Goal: Task Accomplishment & Management: Complete application form

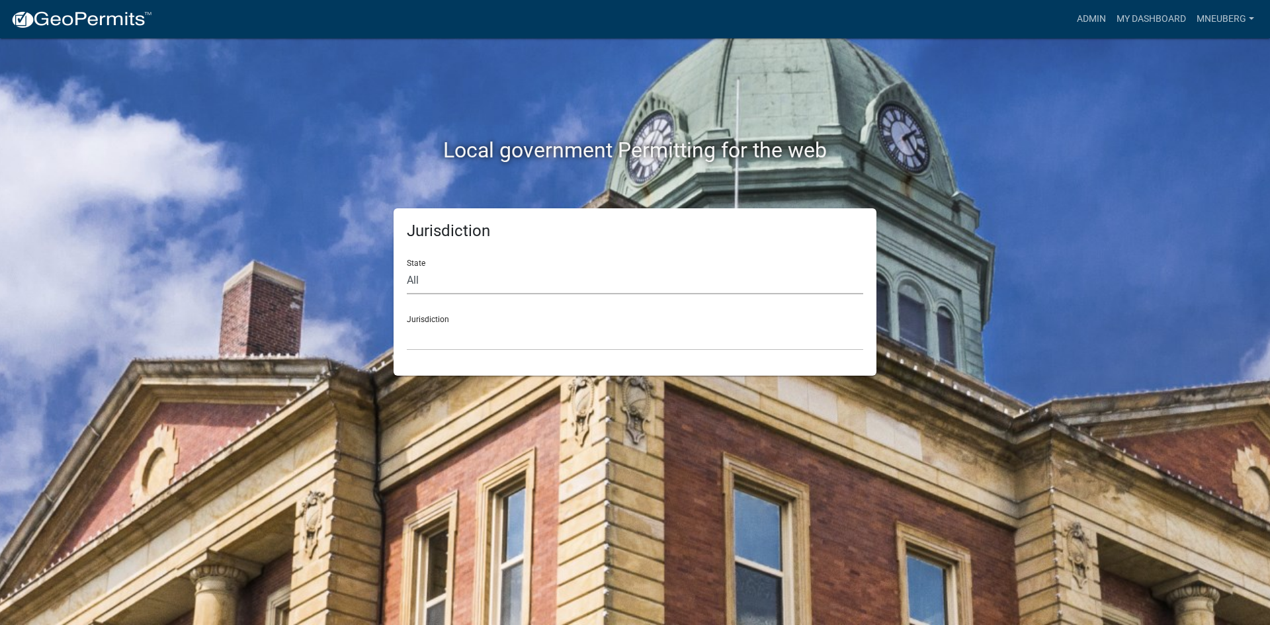
click at [451, 281] on select "All [US_STATE] [US_STATE] [US_STATE] [US_STATE] [US_STATE] [US_STATE] [US_STATE…" at bounding box center [635, 280] width 457 height 27
select select "[US_STATE]"
click at [407, 267] on select "All [US_STATE] [US_STATE] [US_STATE] [US_STATE] [US_STATE] [US_STATE] [US_STATE…" at bounding box center [635, 280] width 457 height 27
click at [431, 336] on select "City of [GEOGRAPHIC_DATA], [US_STATE] City of [GEOGRAPHIC_DATA], [US_STATE] Cit…" at bounding box center [635, 337] width 457 height 27
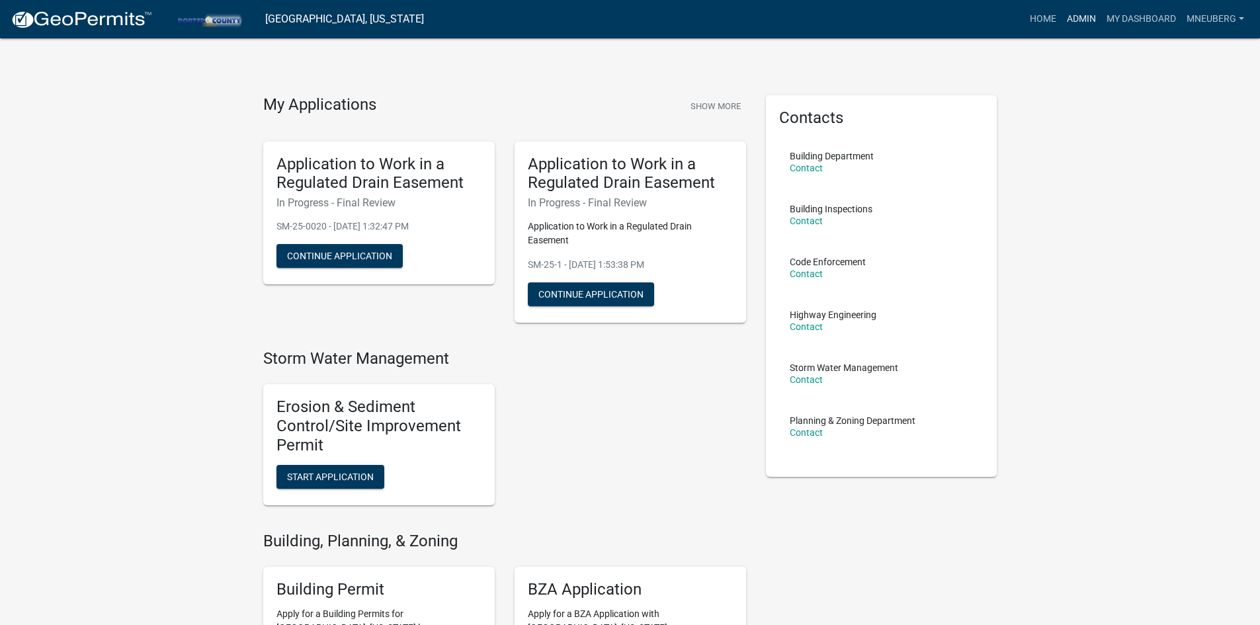
click at [1085, 15] on link "Admin" at bounding box center [1082, 19] width 40 height 25
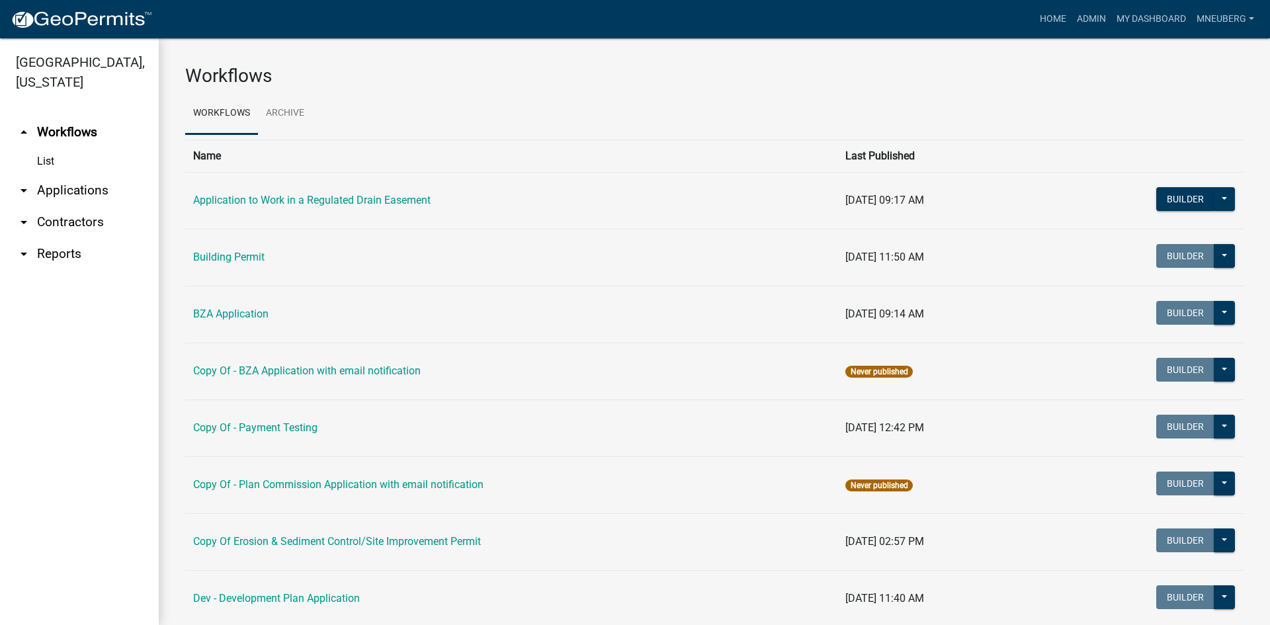
click at [66, 175] on link "arrow_drop_down Applications" at bounding box center [79, 191] width 159 height 32
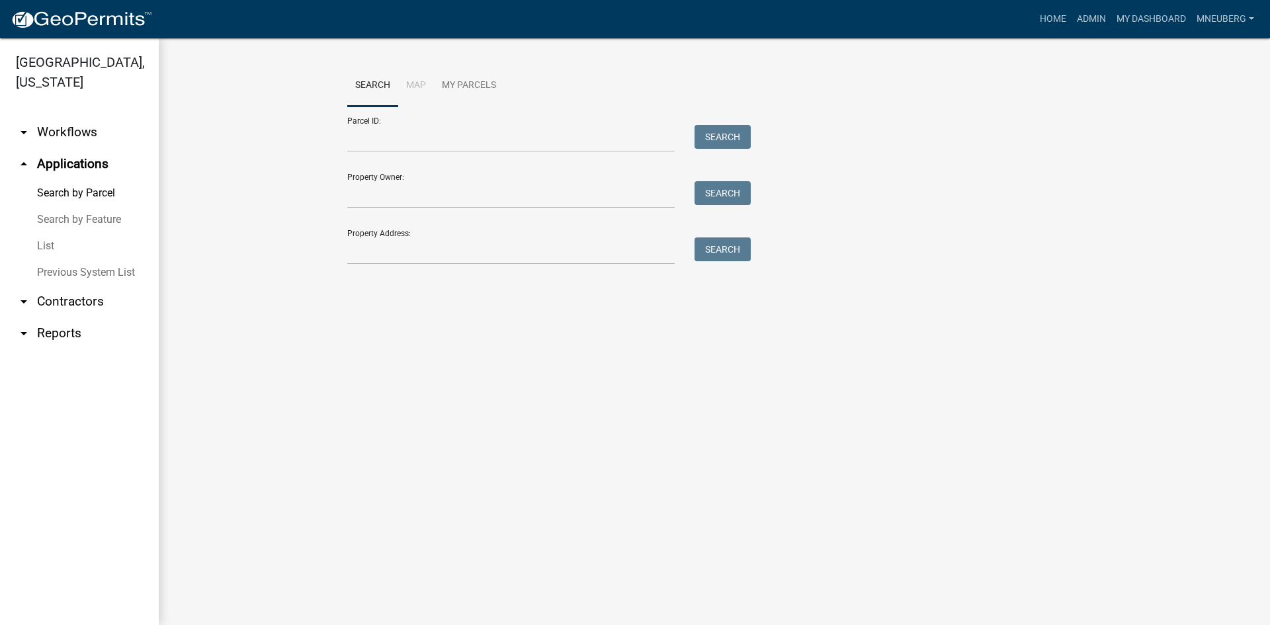
click at [95, 206] on link "Search by Feature" at bounding box center [79, 219] width 159 height 26
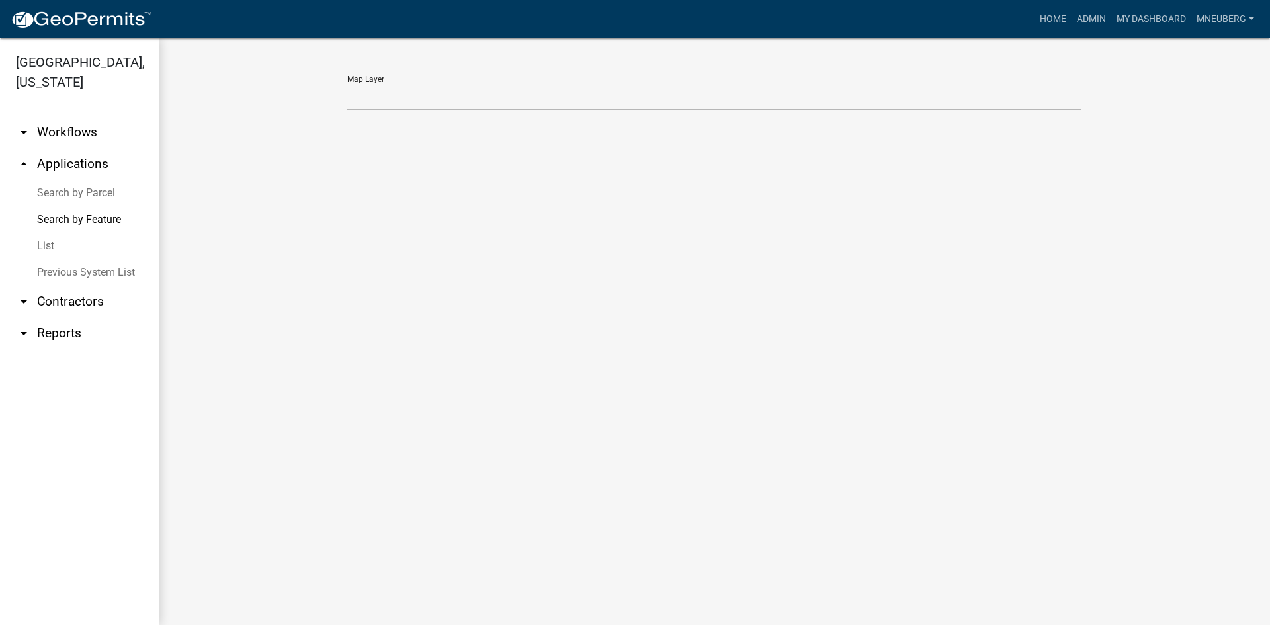
click at [46, 233] on link "List" at bounding box center [79, 246] width 159 height 26
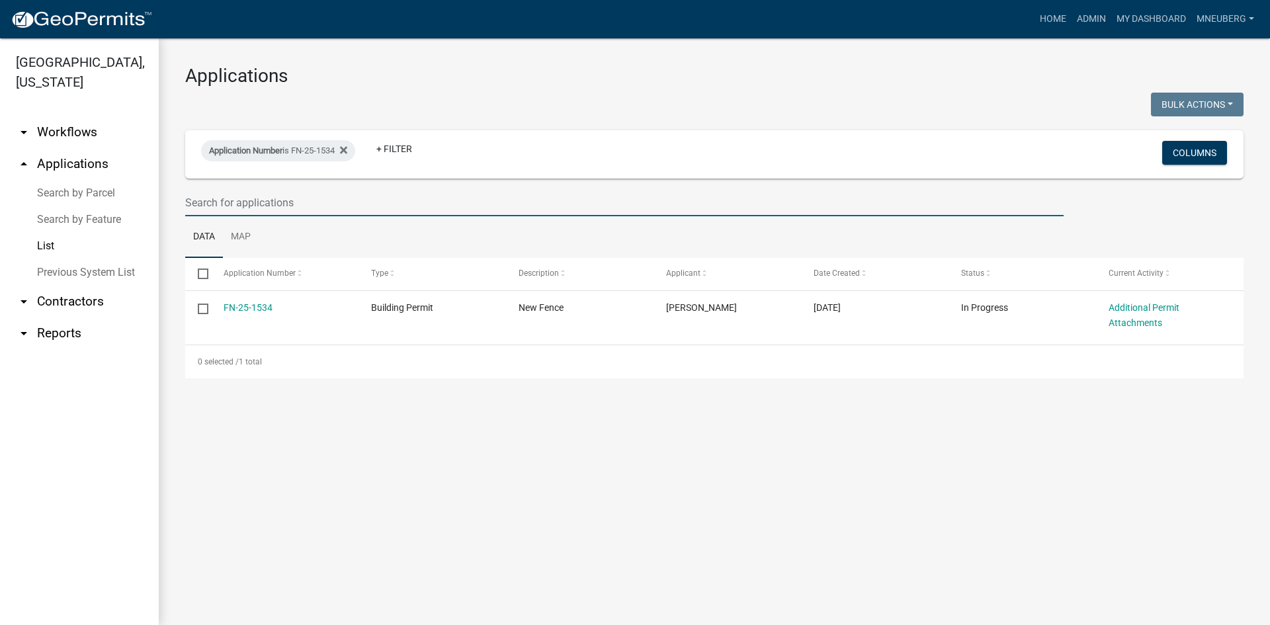
click at [236, 207] on input "text" at bounding box center [624, 202] width 879 height 27
type input "FN-25-1989"
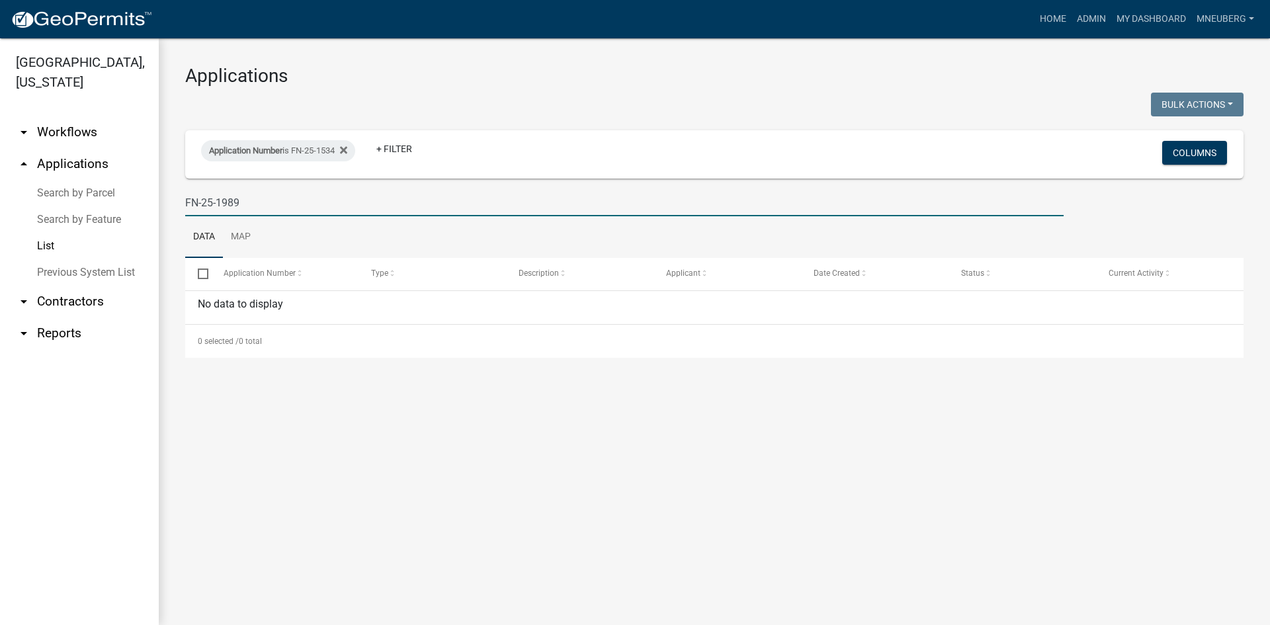
click at [206, 273] on input "checkbox" at bounding box center [202, 273] width 9 height 9
checkbox input "true"
click at [293, 297] on div "No data to display" at bounding box center [714, 307] width 1059 height 33
click at [276, 207] on input "FN-25-1989" at bounding box center [624, 202] width 879 height 27
click at [245, 211] on input "FN-25-1989" at bounding box center [624, 202] width 879 height 27
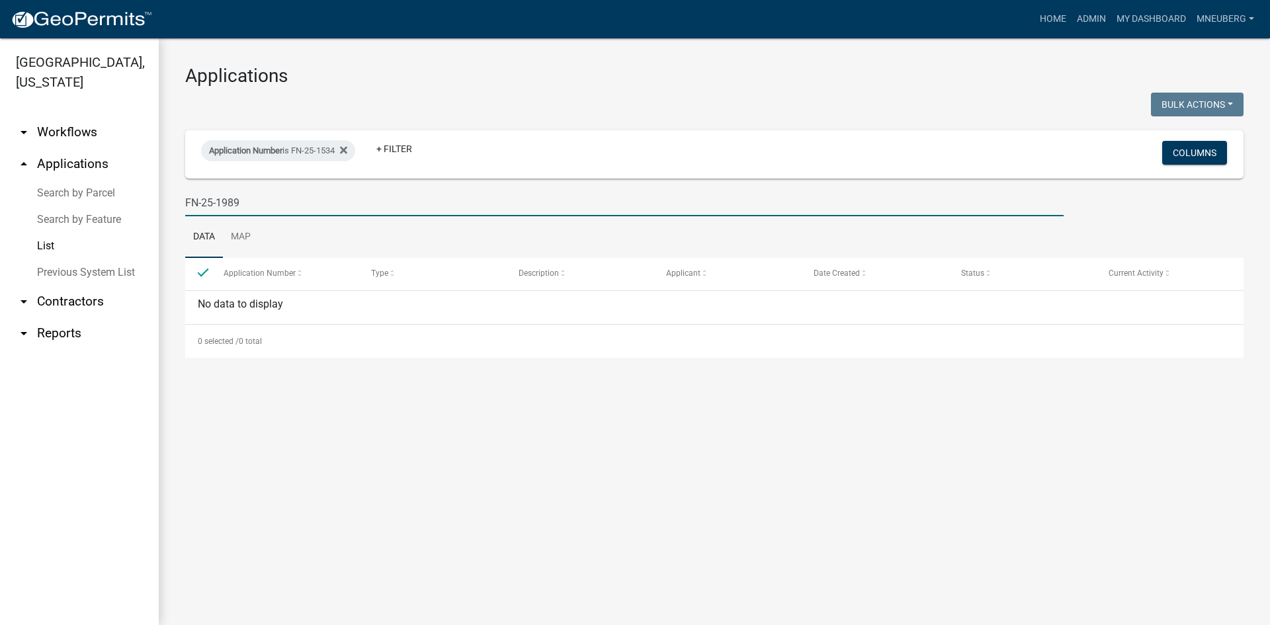
click at [261, 206] on input "FN-25-1989" at bounding box center [624, 202] width 879 height 27
click at [247, 195] on input "FN-25-1989" at bounding box center [624, 202] width 879 height 27
click at [388, 275] on span at bounding box center [392, 273] width 8 height 9
click at [399, 300] on div "No data to display" at bounding box center [714, 307] width 1059 height 33
click at [390, 274] on span at bounding box center [392, 273] width 8 height 9
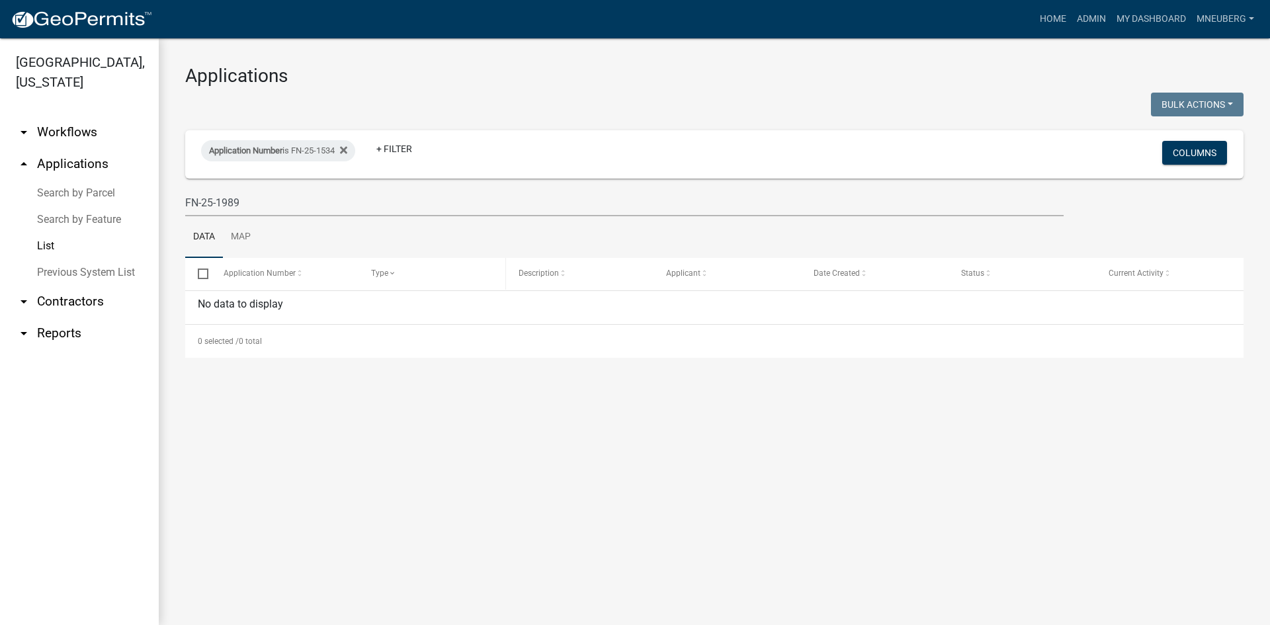
click at [388, 288] on datatable-header-cell "Type" at bounding box center [432, 274] width 148 height 32
click at [343, 296] on div "No data to display" at bounding box center [714, 307] width 1059 height 33
click at [103, 148] on link "arrow_drop_up Applications" at bounding box center [79, 164] width 159 height 32
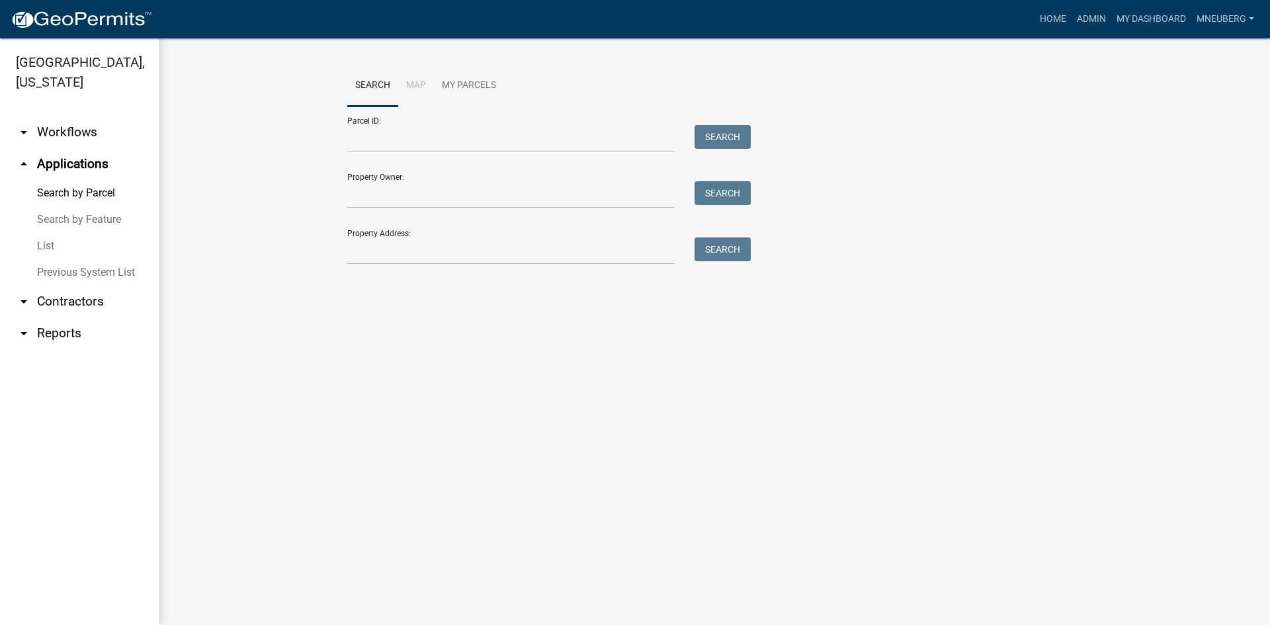
click at [50, 233] on link "List" at bounding box center [79, 246] width 159 height 26
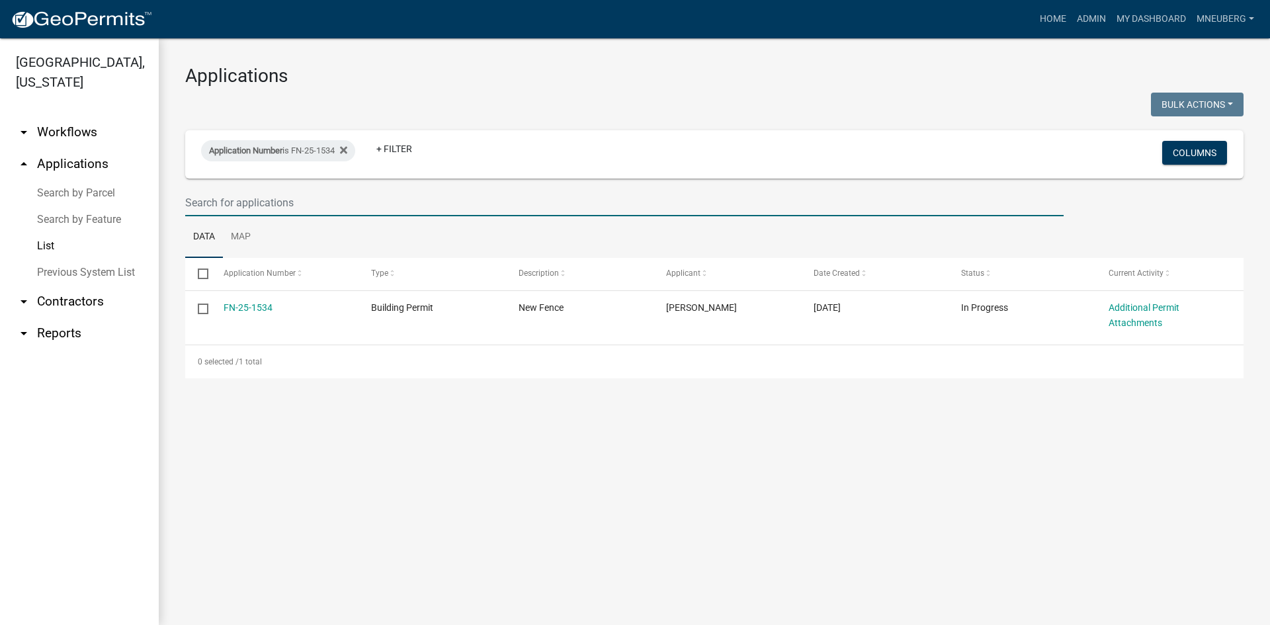
drag, startPoint x: 193, startPoint y: 206, endPoint x: 243, endPoint y: 209, distance: 51.1
click at [193, 206] on input "text" at bounding box center [624, 202] width 879 height 27
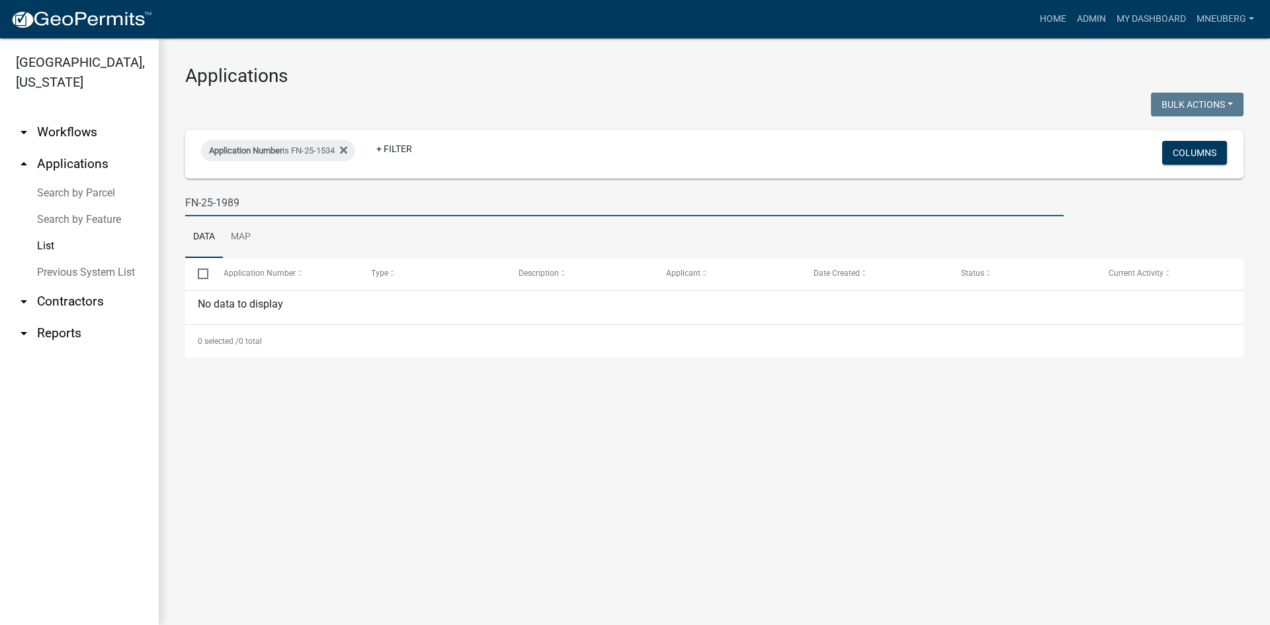
click at [288, 210] on input "FN-25-1989" at bounding box center [624, 202] width 879 height 27
type input "F"
type input "FN-25-1989"
click at [271, 210] on input "FN-25-1989" at bounding box center [624, 202] width 879 height 27
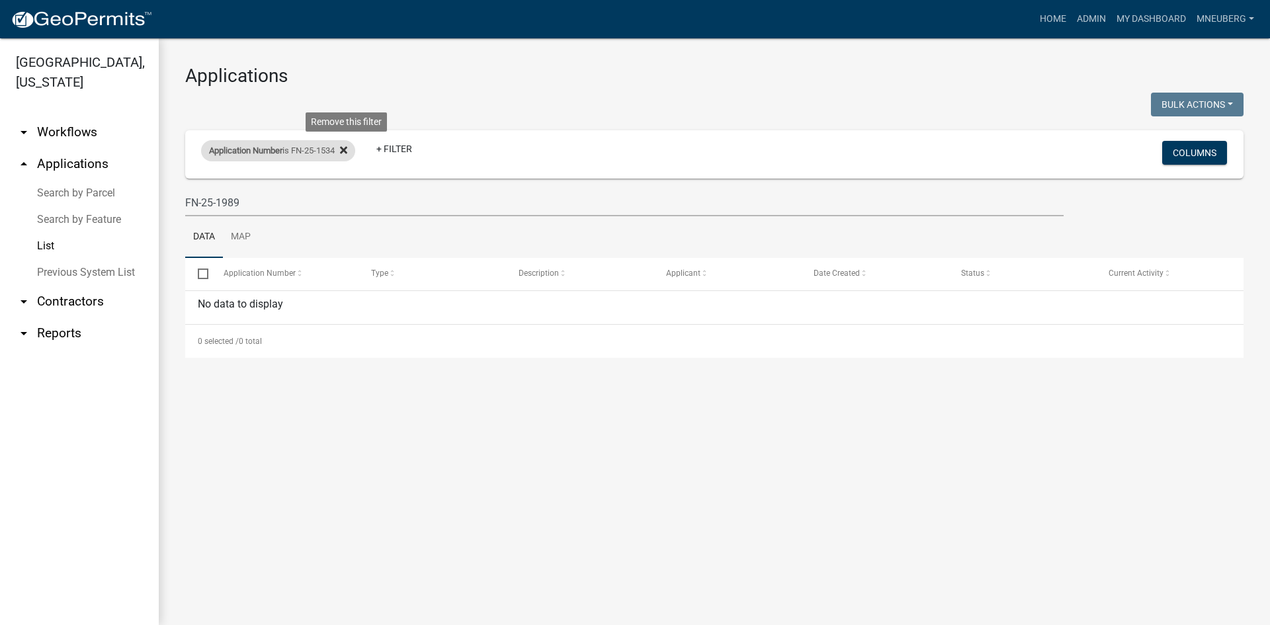
click at [347, 147] on icon at bounding box center [343, 149] width 7 height 7
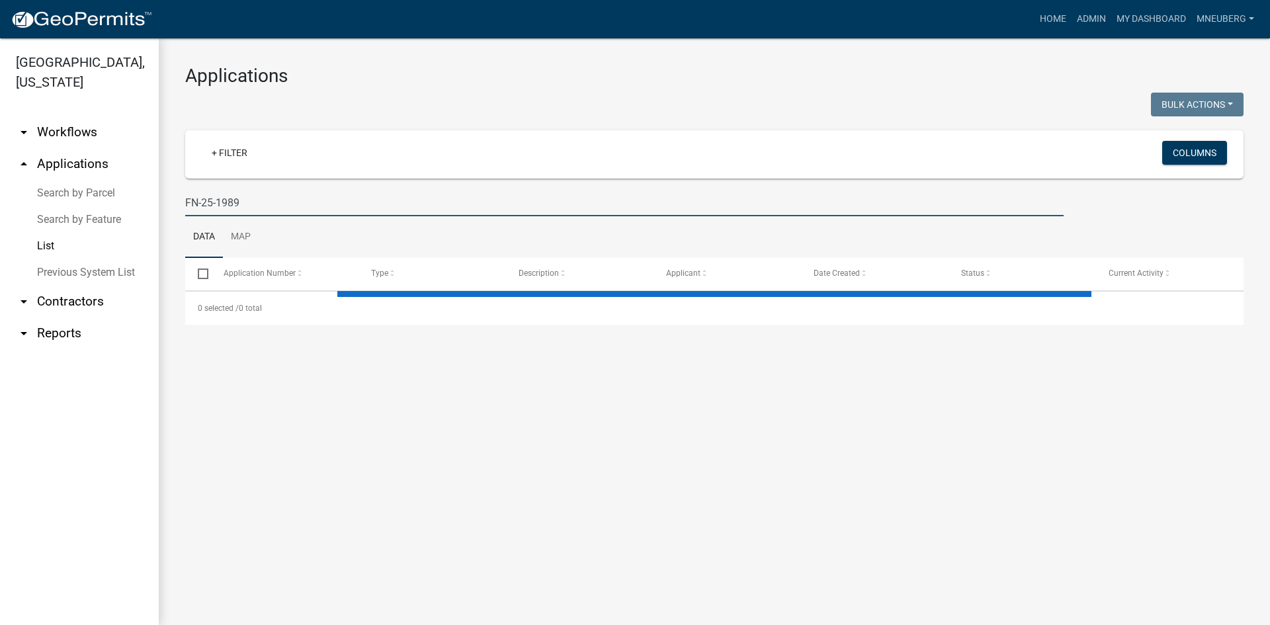
click at [263, 205] on input "FN-25-1989" at bounding box center [624, 202] width 879 height 27
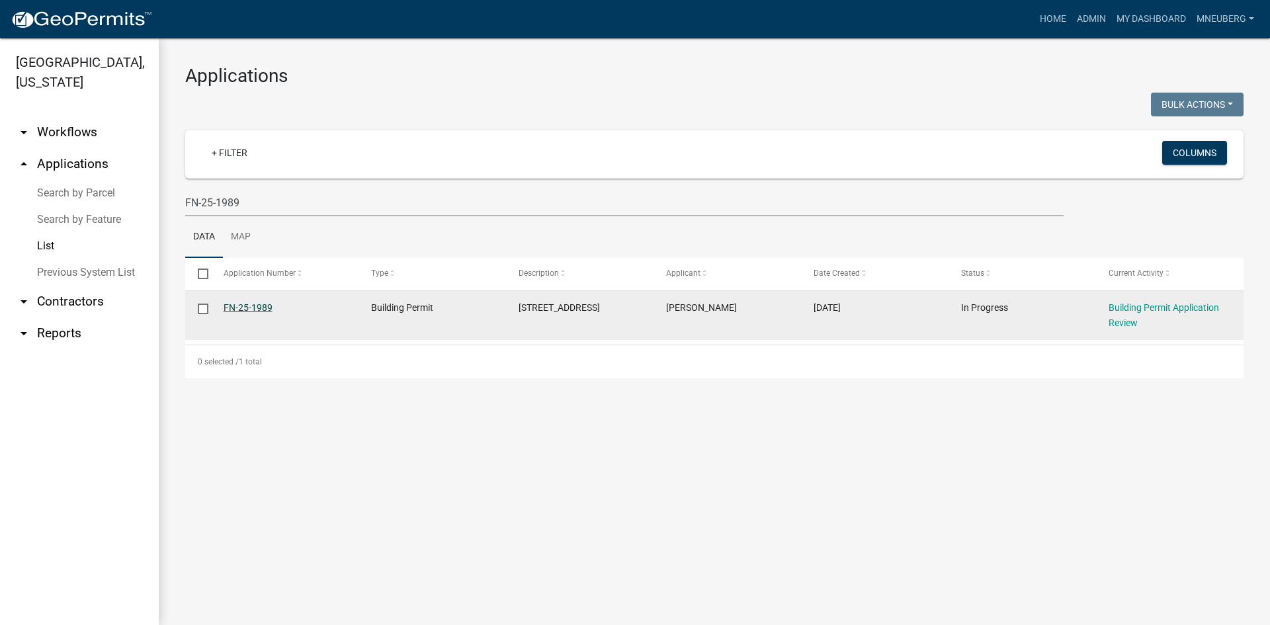
click at [248, 307] on link "FN-25-1989" at bounding box center [248, 307] width 49 height 11
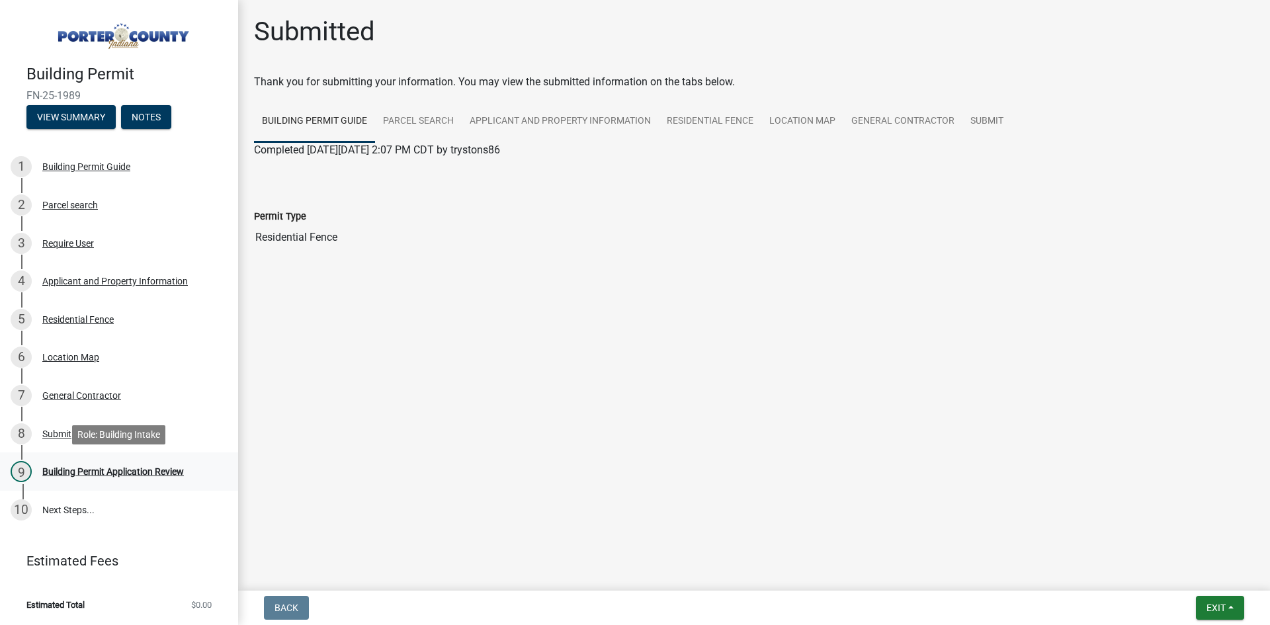
click at [105, 473] on div "Building Permit Application Review" at bounding box center [113, 471] width 142 height 9
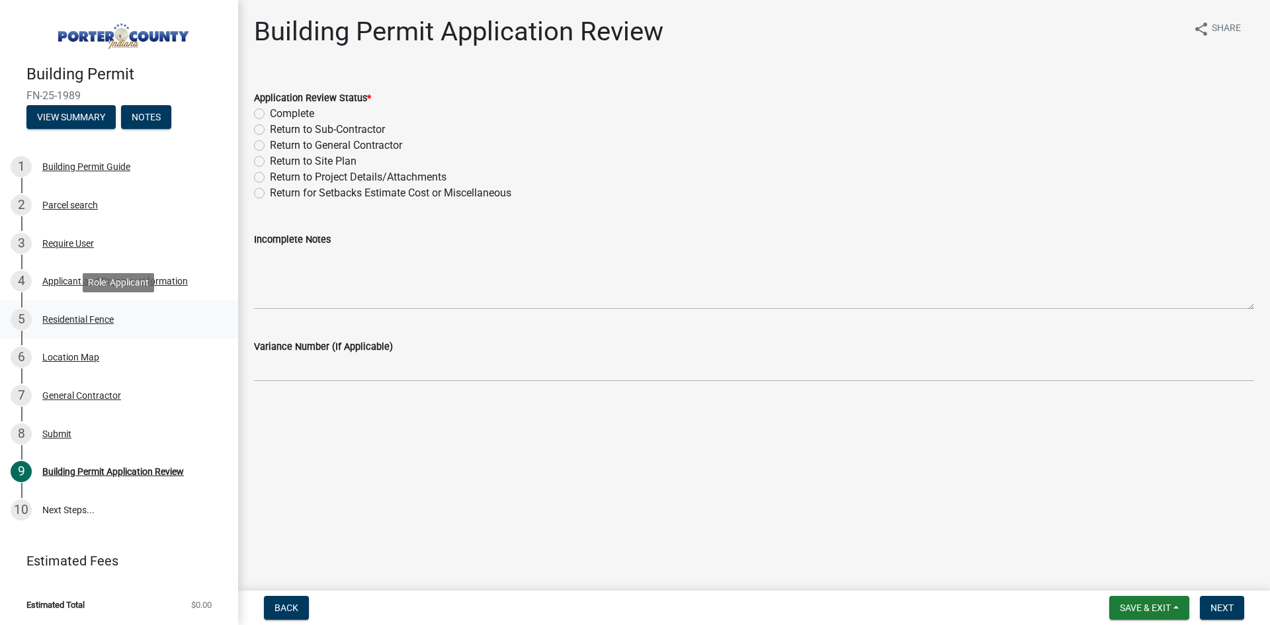
click at [80, 319] on div "Residential Fence" at bounding box center [77, 319] width 71 height 9
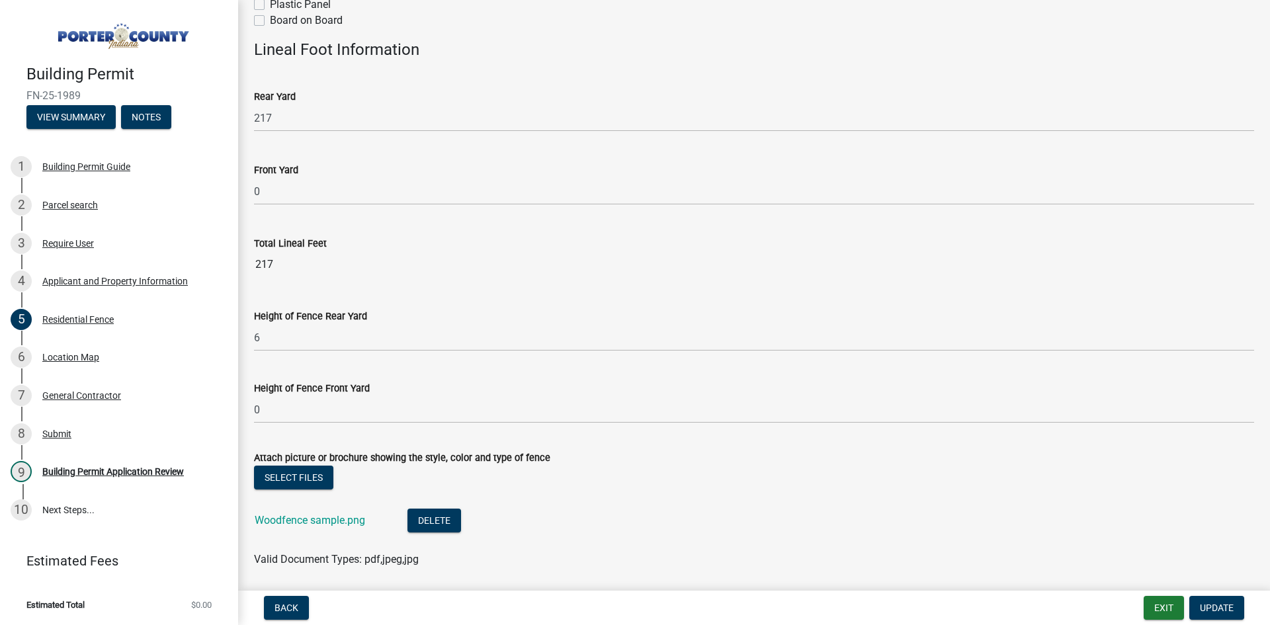
scroll to position [443, 0]
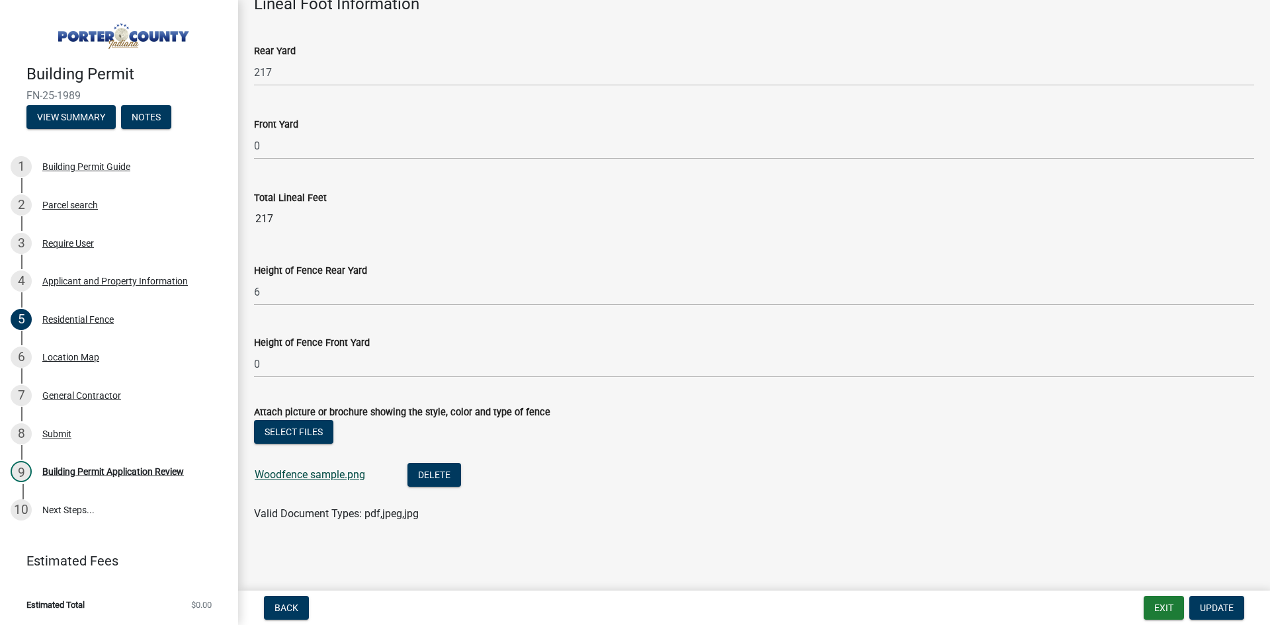
click at [317, 472] on link "Woodfence sample.png" at bounding box center [310, 474] width 110 height 13
click at [89, 355] on div "Location Map" at bounding box center [70, 357] width 57 height 9
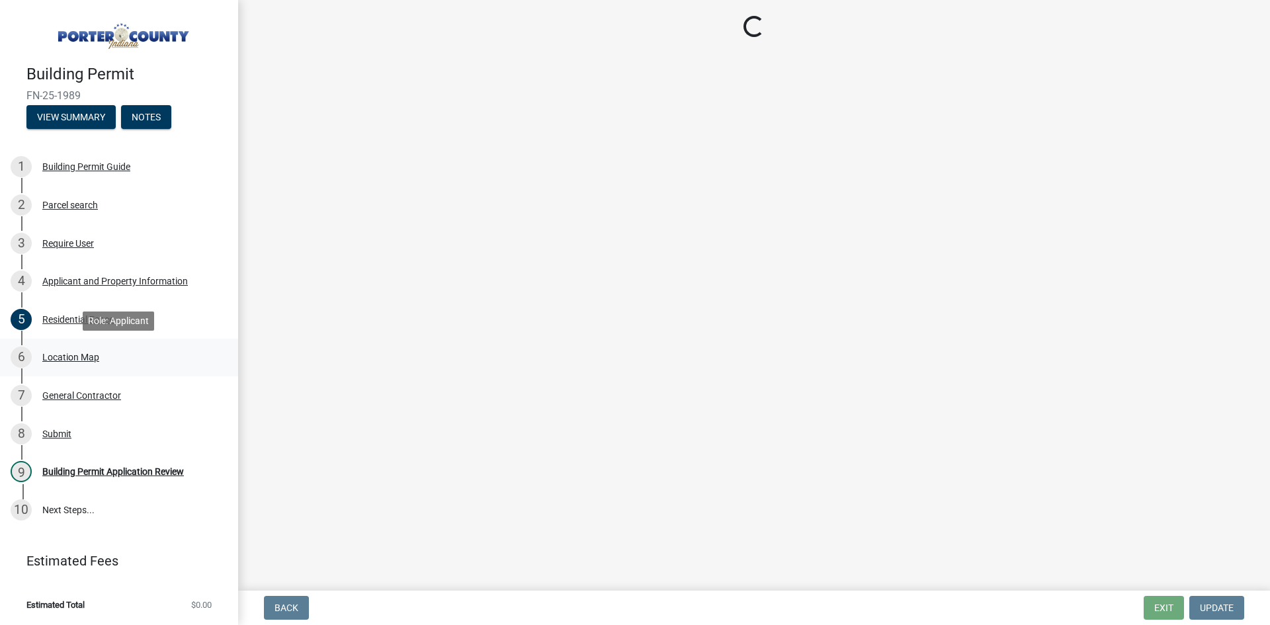
scroll to position [0, 0]
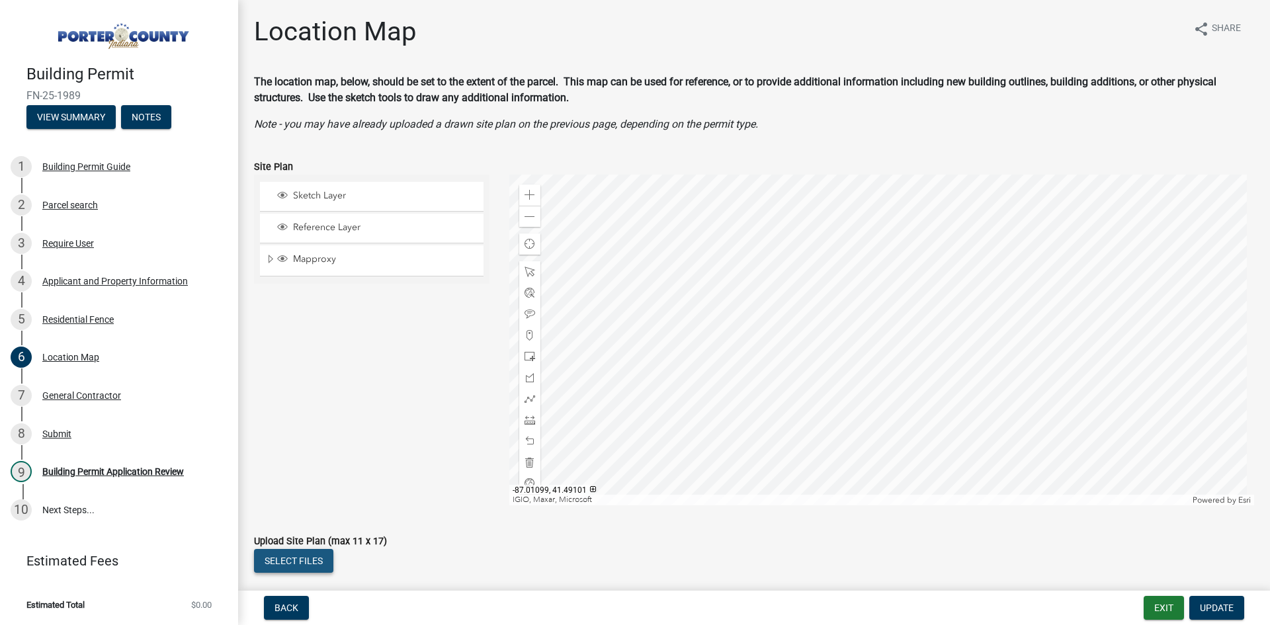
click at [294, 566] on button "Select files" at bounding box center [293, 561] width 79 height 24
click at [349, 542] on label "Upload Site Plan (max 11 x 17)" at bounding box center [320, 541] width 133 height 9
click at [347, 532] on form "Upload Site Plan (max 11 x 17) Select files Valid Document Types: pdf" at bounding box center [754, 559] width 1000 height 85
click at [347, 316] on div "Sketch Layer Reference Layer Mapproxy Parcel Parcel Numbers Corporate Limits Se…" at bounding box center [371, 340] width 255 height 331
click at [79, 168] on div "Building Permit Guide" at bounding box center [86, 166] width 88 height 9
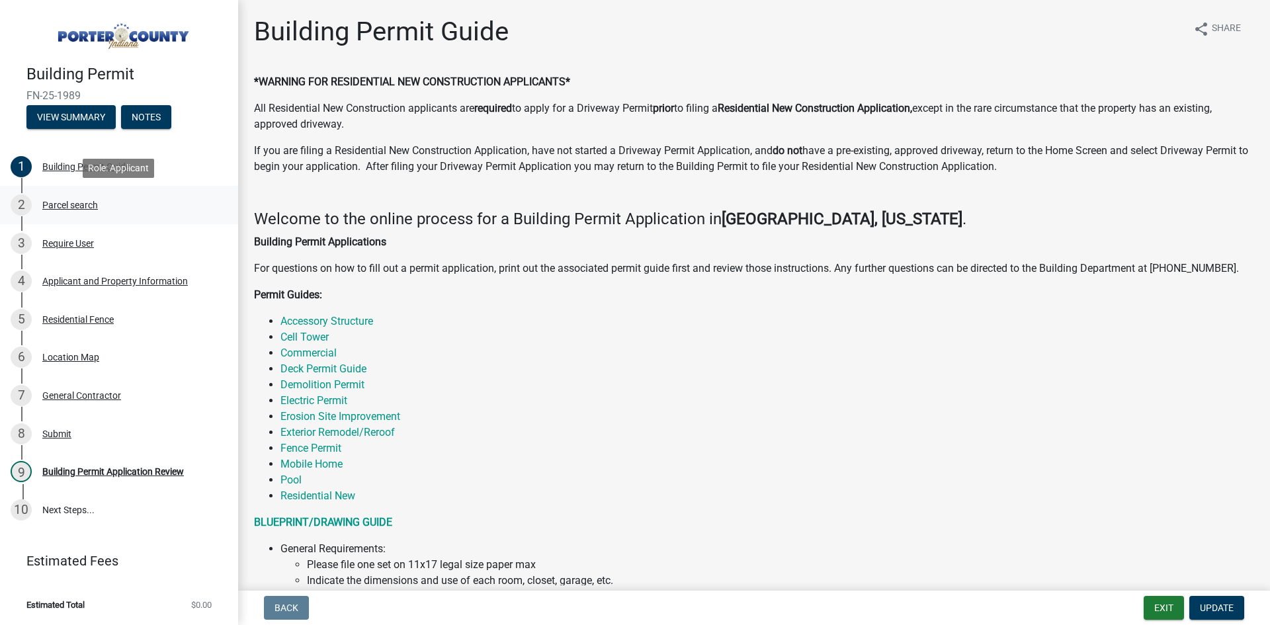
click at [84, 201] on div "Parcel search" at bounding box center [70, 204] width 56 height 9
